Goal: Transaction & Acquisition: Book appointment/travel/reservation

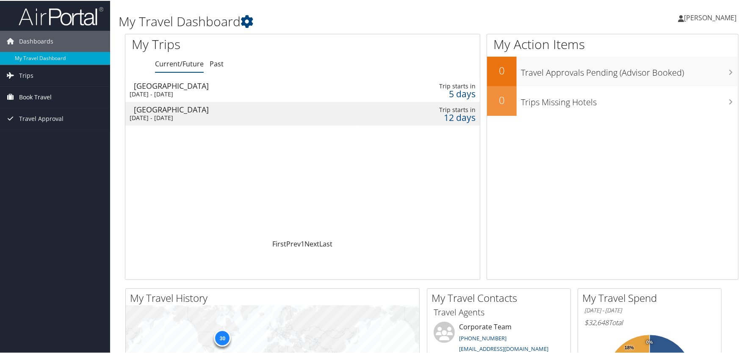
click at [47, 99] on span "Book Travel" at bounding box center [35, 96] width 33 height 21
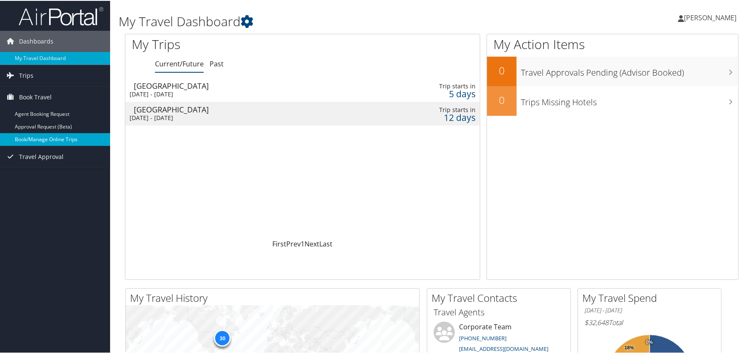
click at [72, 136] on link "Book/Manage Online Trips" at bounding box center [55, 138] width 110 height 13
